Goal: Task Accomplishment & Management: Use online tool/utility

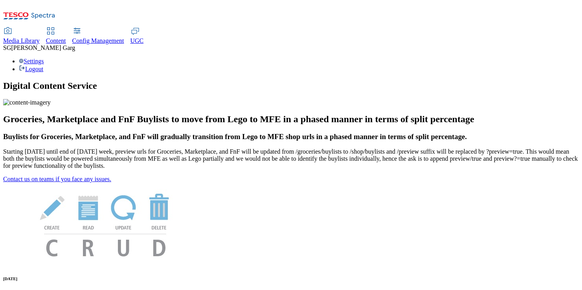
click at [66, 37] on div "Content" at bounding box center [56, 40] width 20 height 7
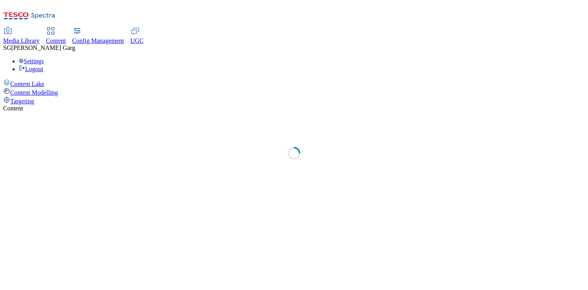
select select "group-comms"
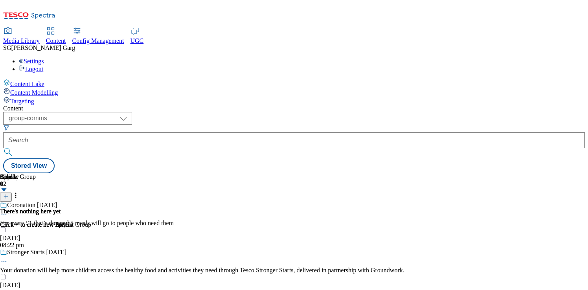
click at [53, 96] on div "Targeting" at bounding box center [294, 100] width 582 height 9
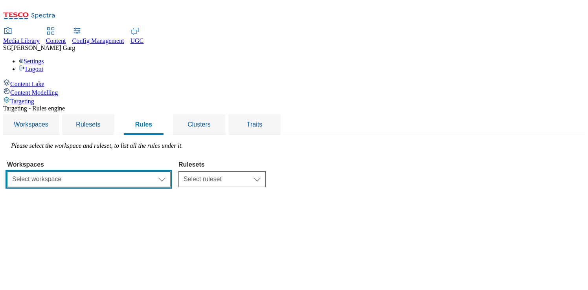
click at [171, 171] on select "Select workspace Test 20_sanity_august test [DATE] Test_Sanity_28th_July Conten…" at bounding box center [89, 179] width 164 height 16
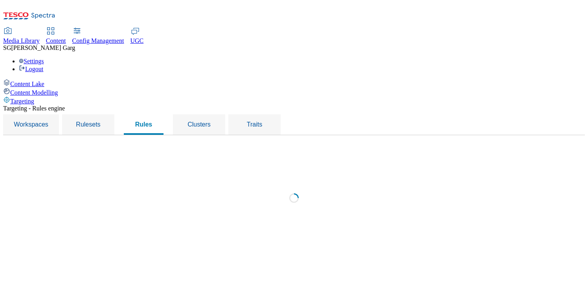
select select "f510054f-adaa-4692-b570-80fa3897127a"
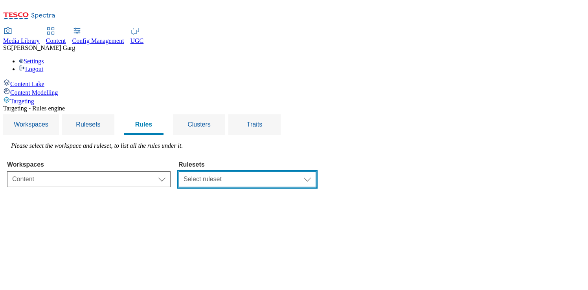
click at [316, 171] on select "Select ruleset CZ TEST HU ROI SK UK clubcard-roi clubcard-website customer-enga…" at bounding box center [247, 179] width 138 height 16
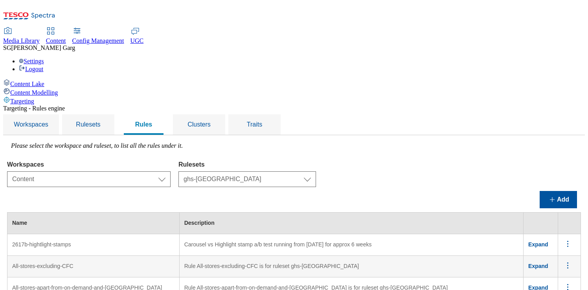
scroll to position [119, 0]
click at [540, 263] on span "Expand" at bounding box center [538, 266] width 20 height 6
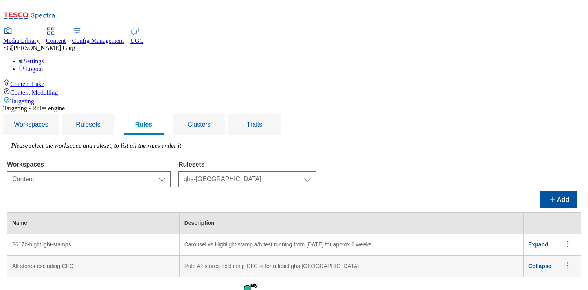
click at [543, 263] on span "Collapse" at bounding box center [539, 266] width 23 height 6
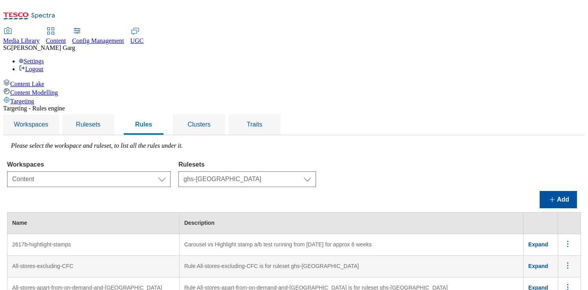
click at [545, 241] on span "Expand" at bounding box center [538, 244] width 20 height 6
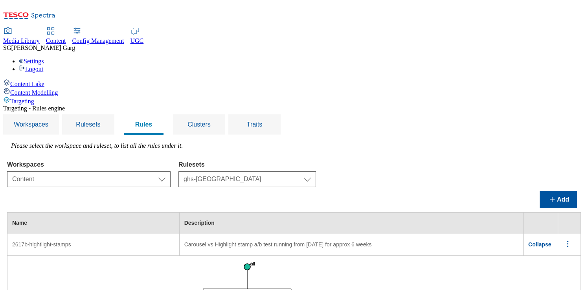
click at [545, 241] on span "Collapse" at bounding box center [539, 244] width 23 height 6
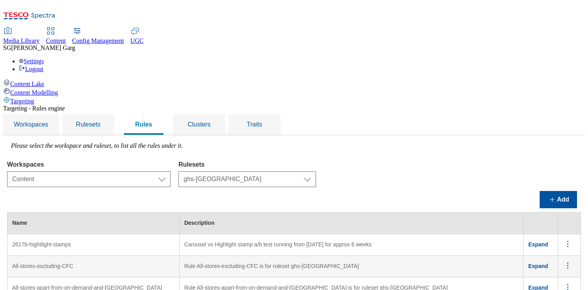
scroll to position [0, 0]
click at [316, 171] on select "Select ruleset CZ TEST HU ROI SK UK clubcard-roi clubcard-website customer-enga…" at bounding box center [247, 179] width 138 height 16
select select "a5d786b5-4b7d-486a-ba69-9110a1662380"
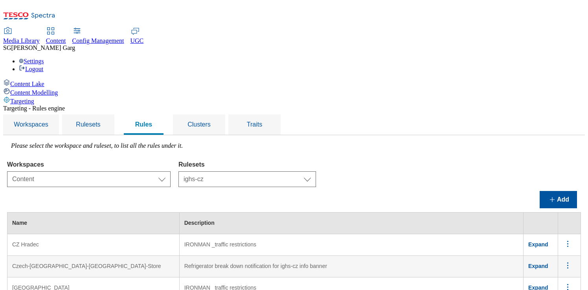
scroll to position [97, 0]
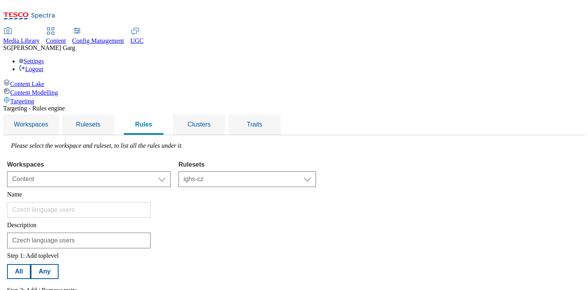
scroll to position [104, 0]
select select "languages"
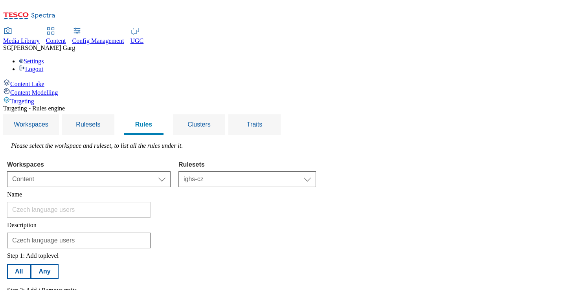
select select "equals"
select select "cs_CZ"
